Goal: Task Accomplishment & Management: Manage account settings

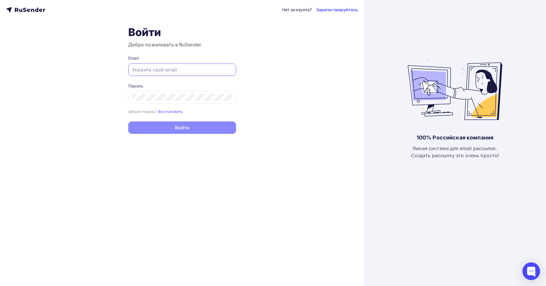
click at [264, 91] on div "Нет аккаунта? Зарегистрируйтесь Войти Добро пожаловать в RuSender Email Пароль …" at bounding box center [182, 143] width 364 height 286
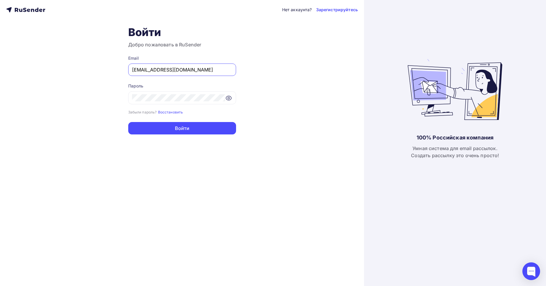
click at [192, 73] on input "moskaleva@ucoz-team.net" at bounding box center [182, 69] width 100 height 7
type input "moskaleva@ucoz-team.net"
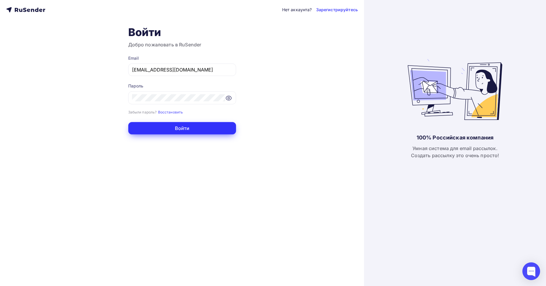
click at [189, 127] on button "Войти" at bounding box center [182, 128] width 108 height 12
